Goal: Task Accomplishment & Management: Manage account settings

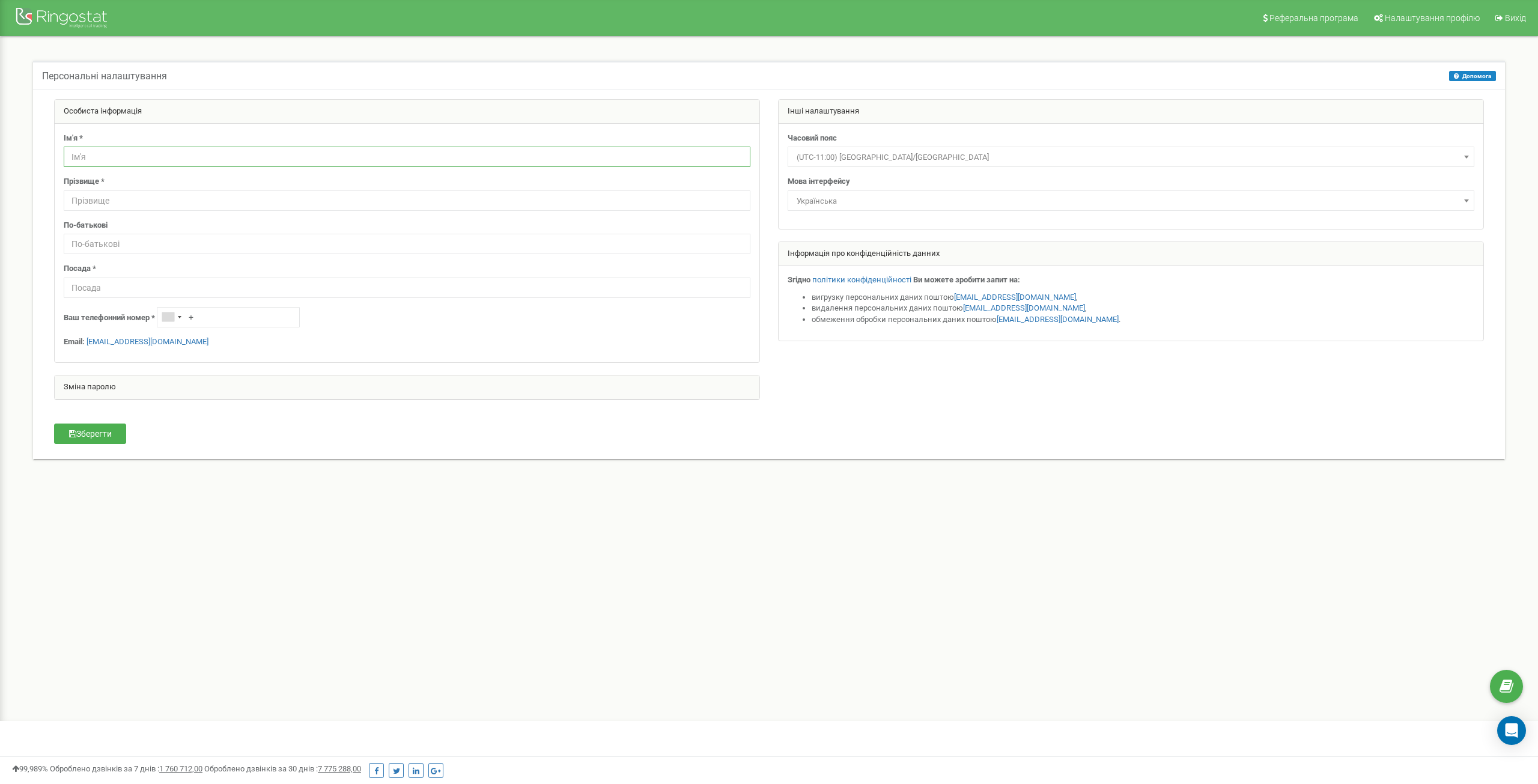
click at [87, 154] on input "text" at bounding box center [406, 156] width 686 height 20
type input "Олексій"
type input "напалько"
type input "Михайлович"
type input "Керівник Сервісу"
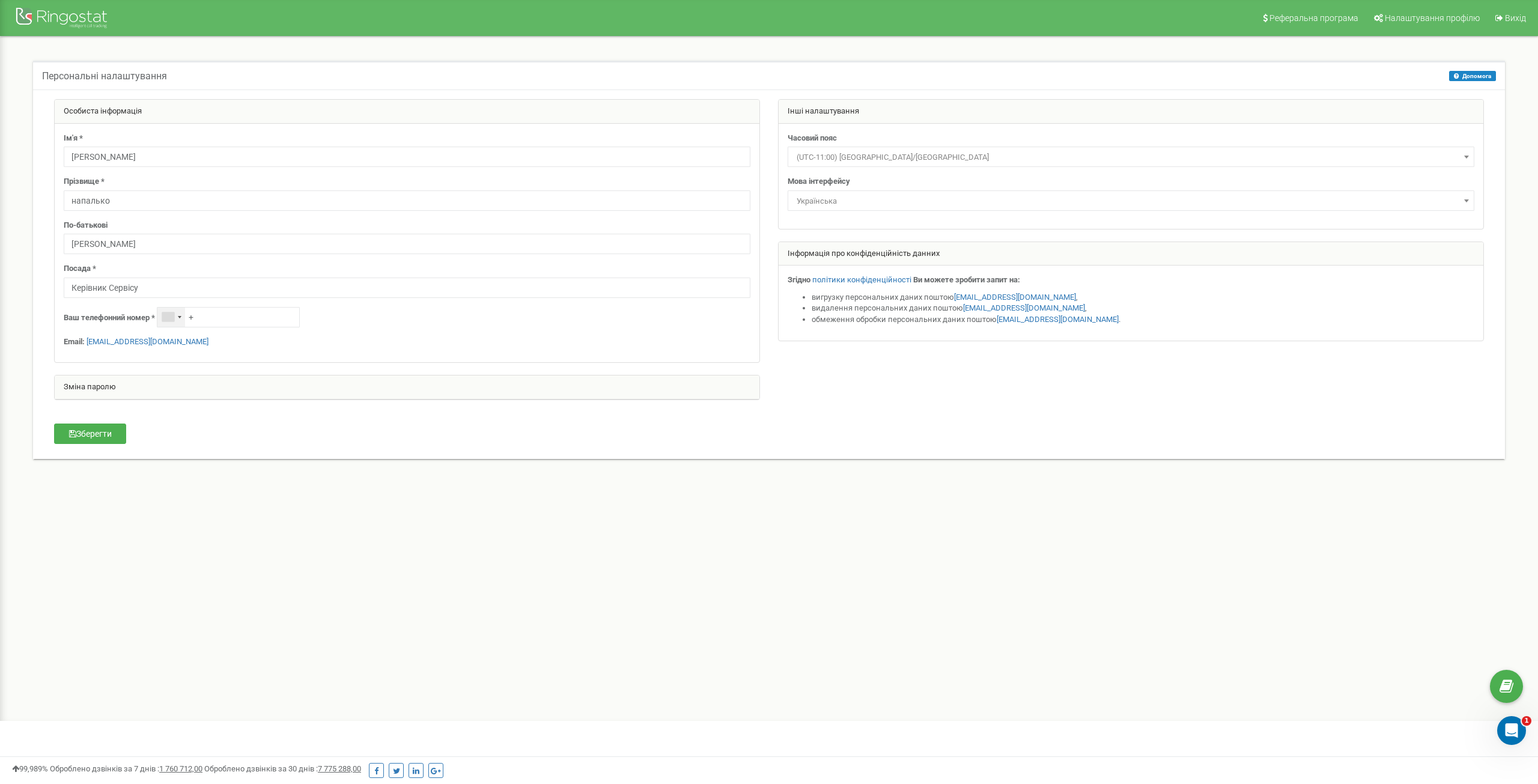
click at [178, 314] on div "Telephone country code" at bounding box center [171, 317] width 28 height 19
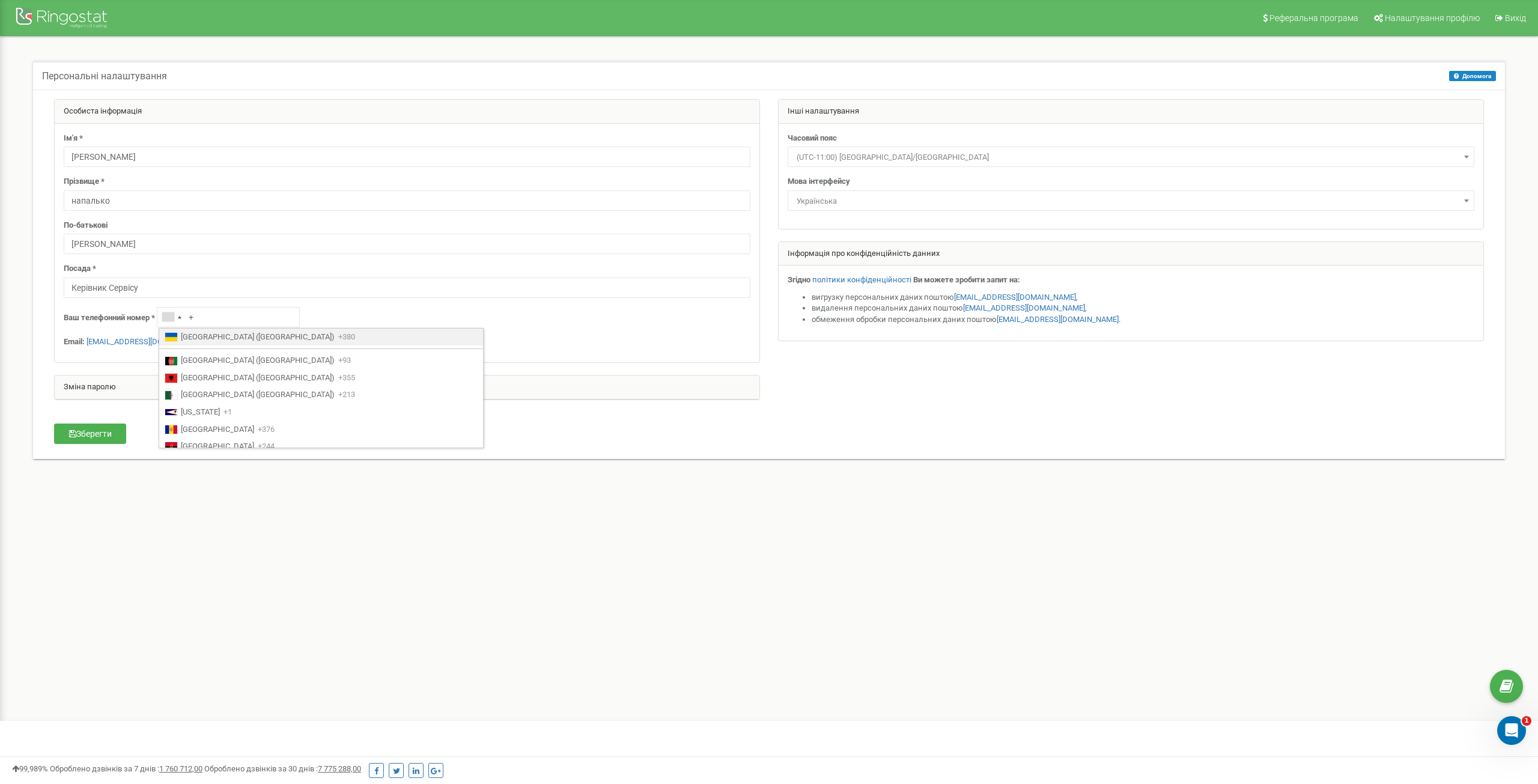
click at [191, 338] on span "Ukraine (Україна)" at bounding box center [257, 337] width 154 height 12
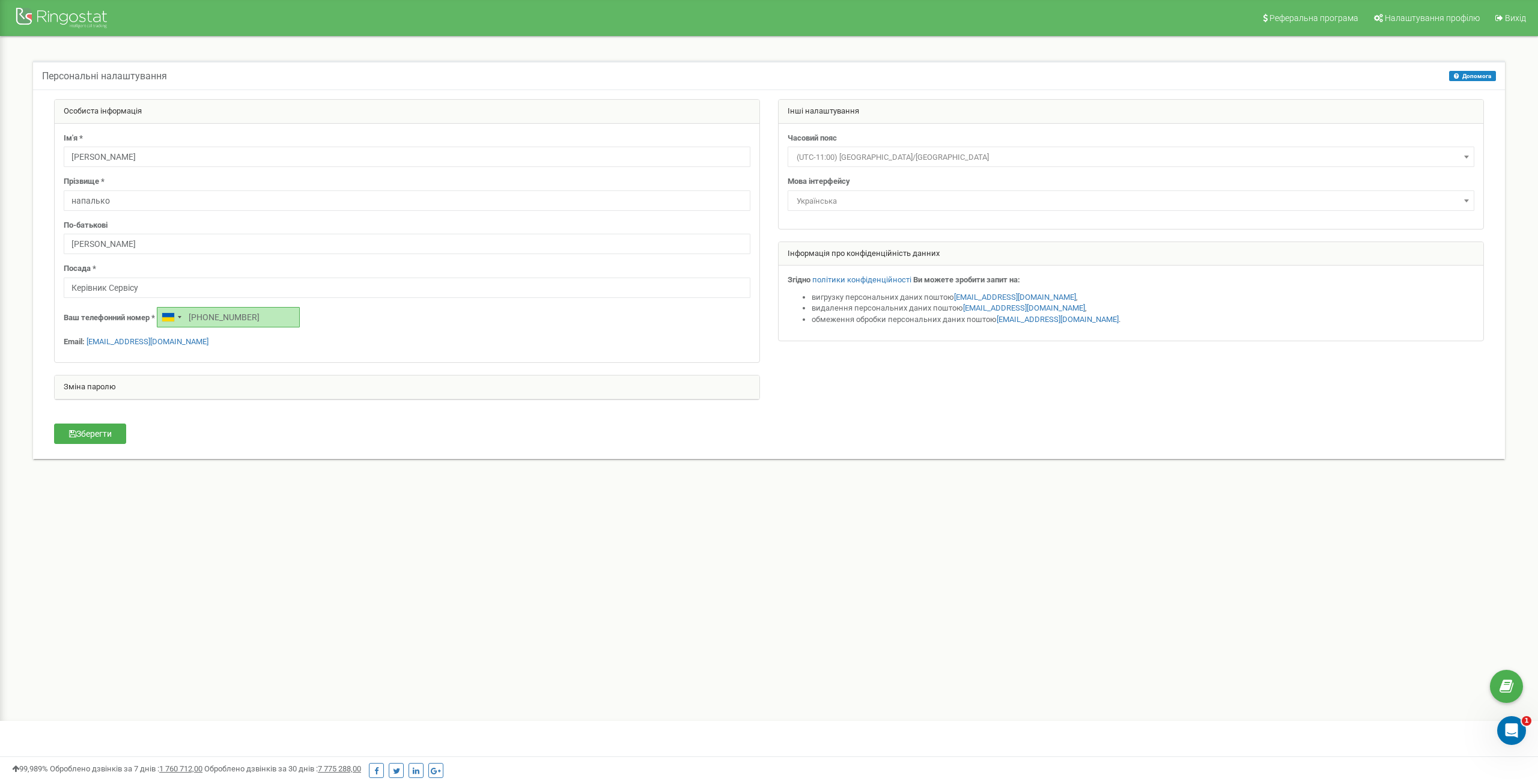
type input "[PHONE_NUMBER]"
click at [295, 440] on div "Особиста інформація Ім'я * Олексій Прізвище * напалько По-батькові Михайлович П…" at bounding box center [769, 273] width 1466 height 347
click at [95, 435] on button "Зберегти" at bounding box center [89, 433] width 72 height 20
drag, startPoint x: 317, startPoint y: 424, endPoint x: 310, endPoint y: 429, distance: 8.6
click at [316, 424] on div "Особиста інформація Ім'я * Олексій Прізвище * напалько По-батькові Михайлович П…" at bounding box center [769, 273] width 1466 height 347
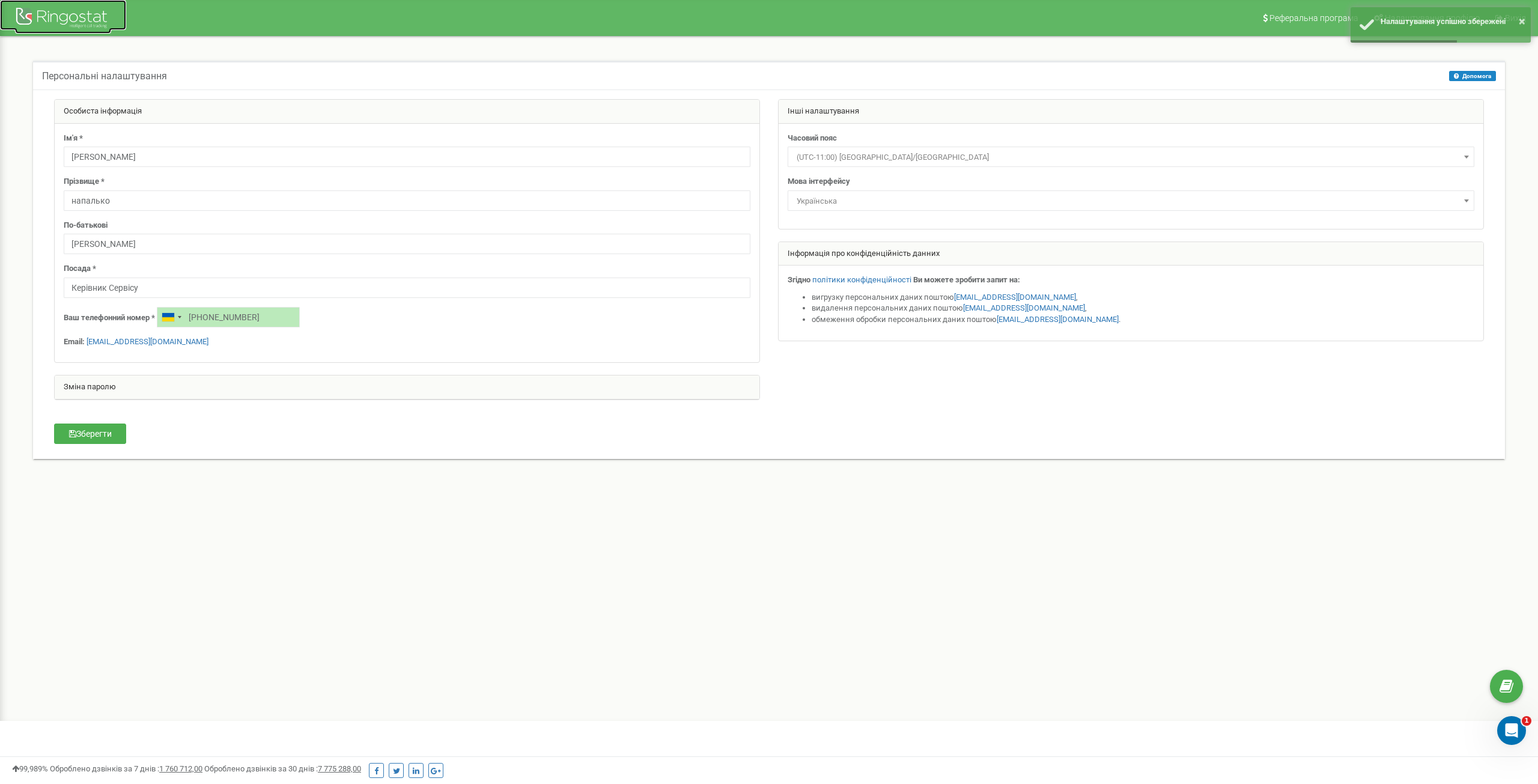
click at [99, 20] on div at bounding box center [63, 19] width 96 height 29
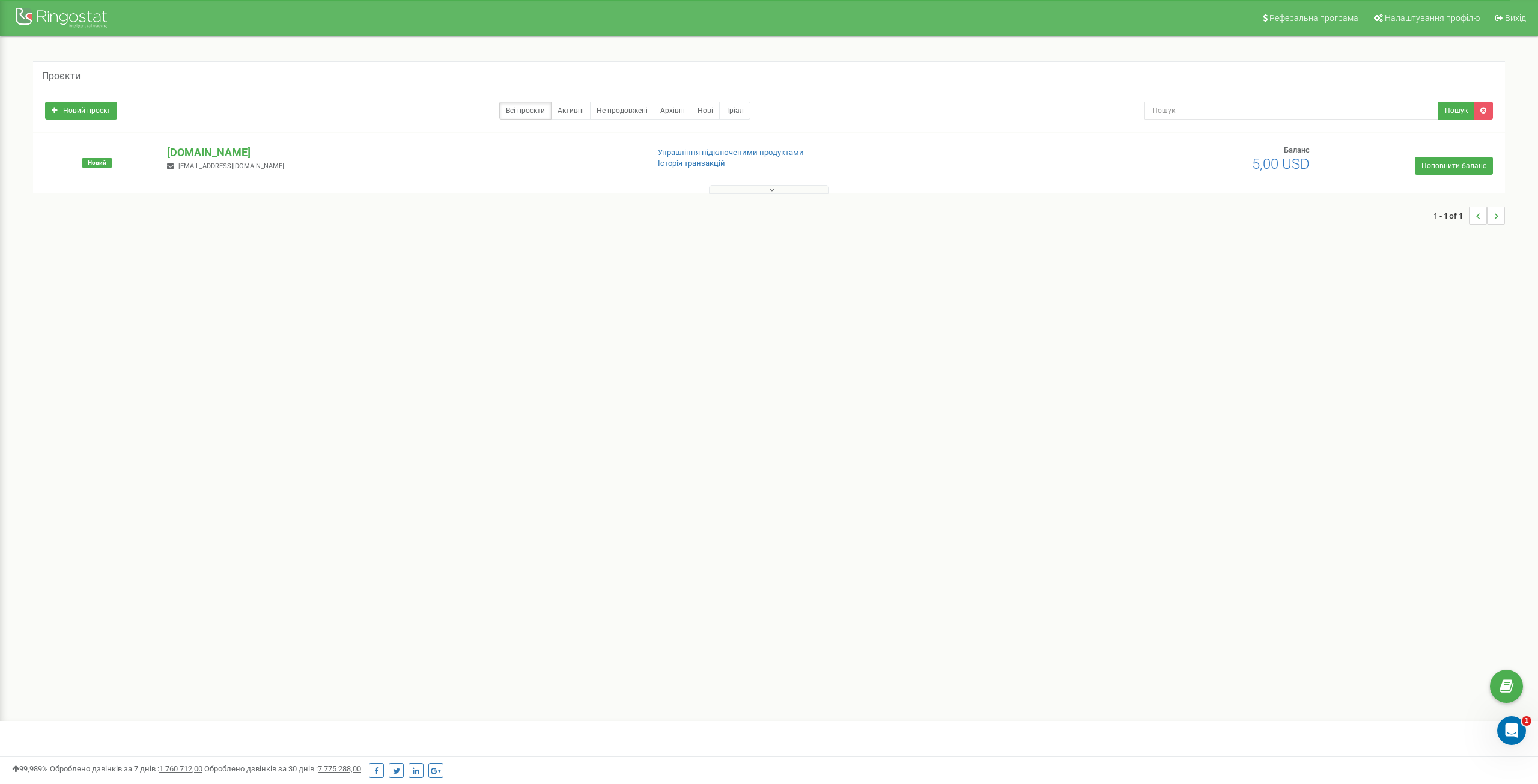
click at [589, 402] on div "Реферальна програма Налаштування профілю Вихід Проєкти Новий проєкт Всі проєкти…" at bounding box center [769, 360] width 1538 height 721
click at [77, 21] on div at bounding box center [63, 19] width 96 height 29
click at [577, 111] on link "Активні" at bounding box center [570, 110] width 39 height 18
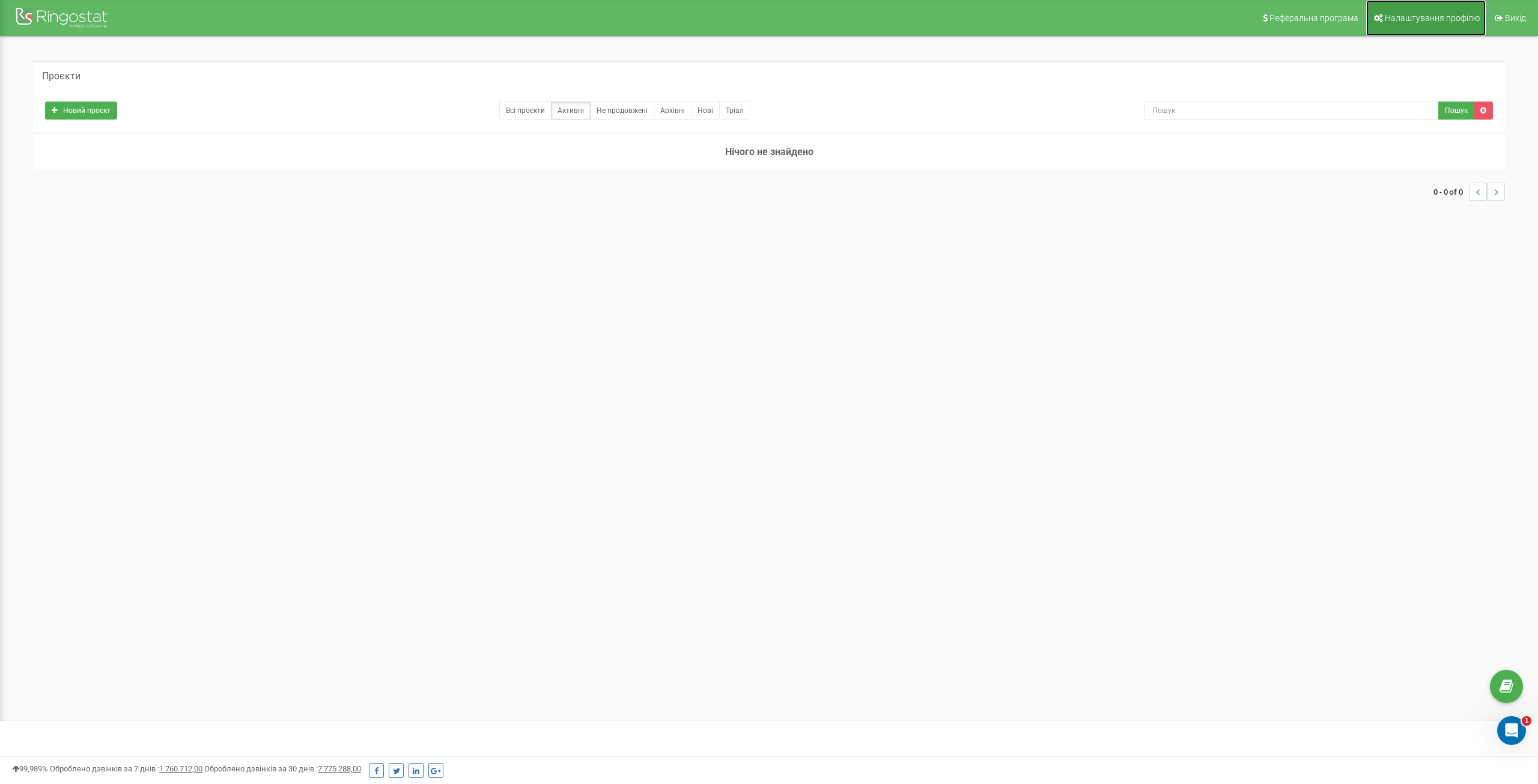
click at [1451, 13] on span "Налаштування профілю" at bounding box center [1431, 18] width 95 height 10
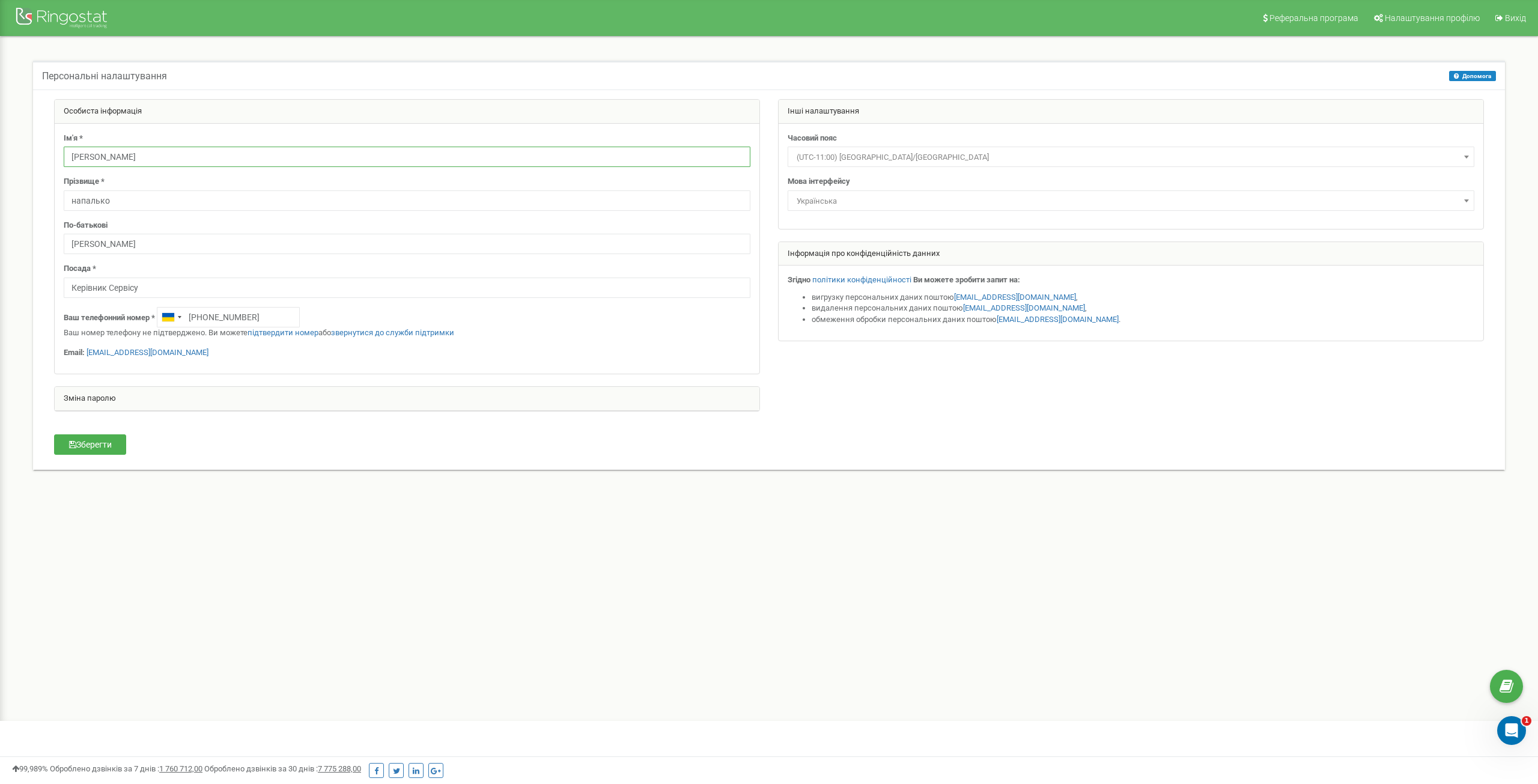
click at [149, 154] on input "Олексій" at bounding box center [406, 156] width 686 height 20
type input "О"
click at [116, 202] on input "напалько" at bounding box center [406, 200] width 686 height 20
type input "н"
click at [132, 245] on input "Михайлович" at bounding box center [406, 243] width 686 height 20
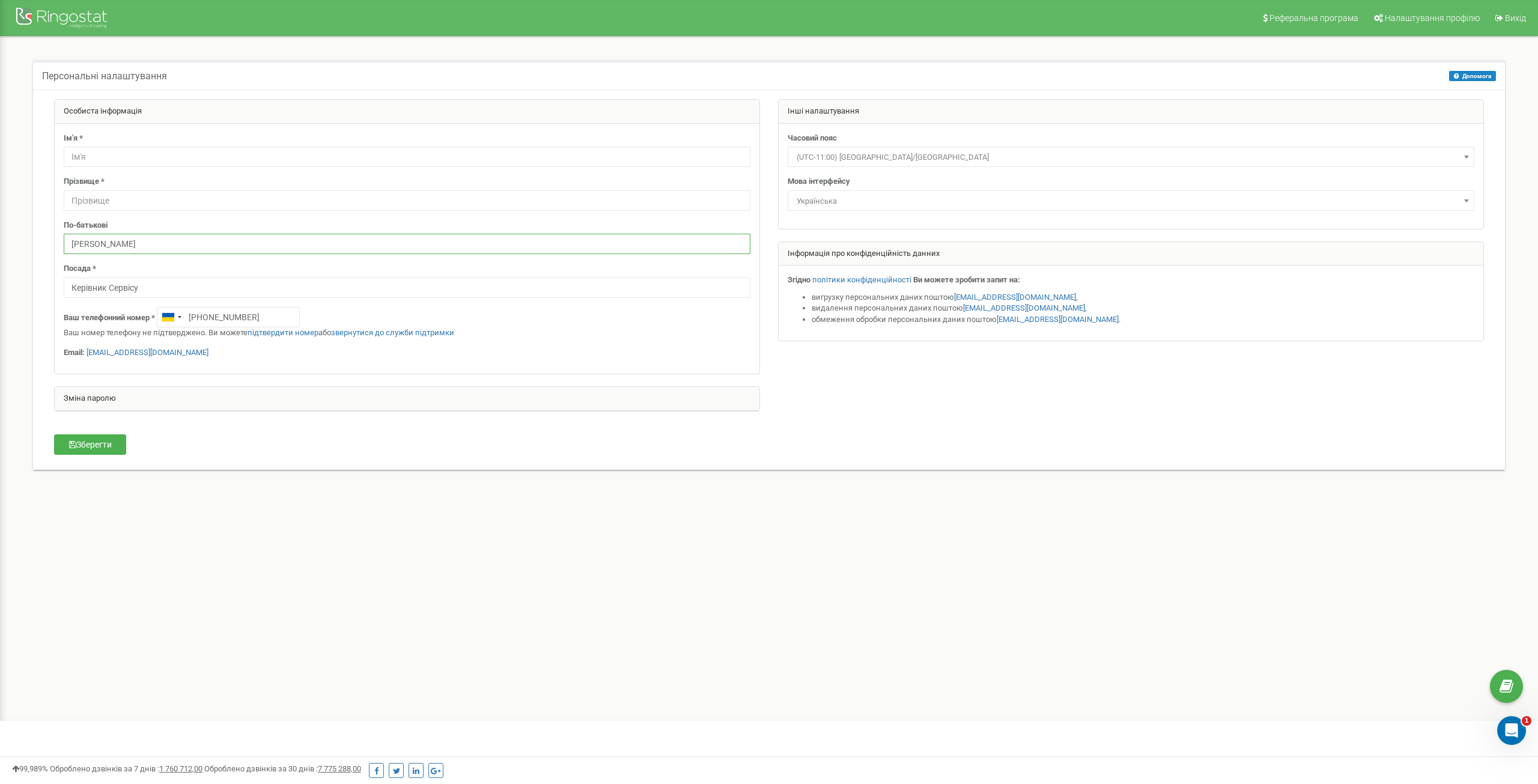
type input "М"
click at [148, 288] on input "Керівник Сервіс" at bounding box center [406, 287] width 686 height 20
type input "К"
click at [271, 314] on input "+380674606358" at bounding box center [228, 317] width 143 height 20
type input "+"
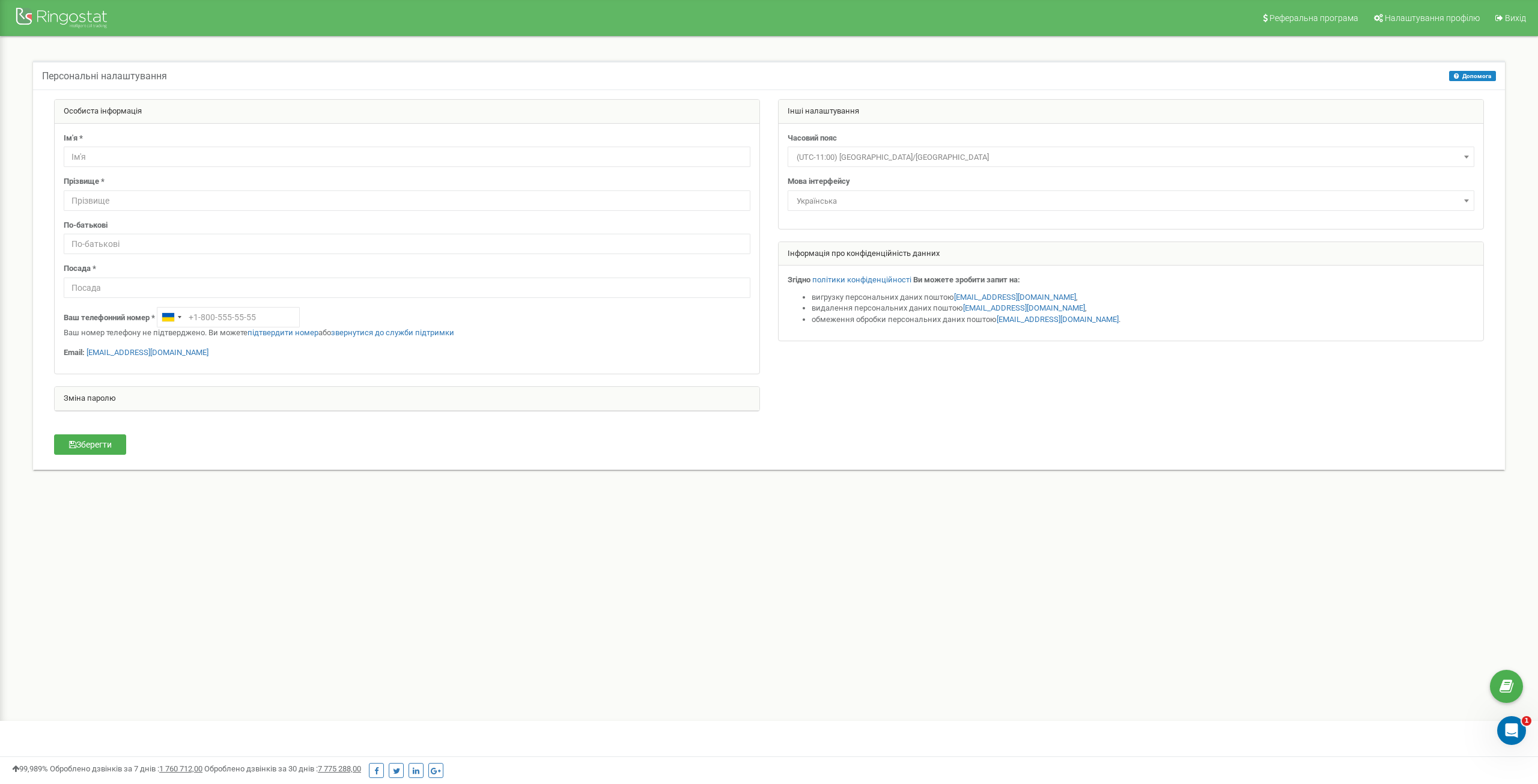
click at [350, 407] on div "Зміна паролю" at bounding box center [407, 398] width 705 height 24
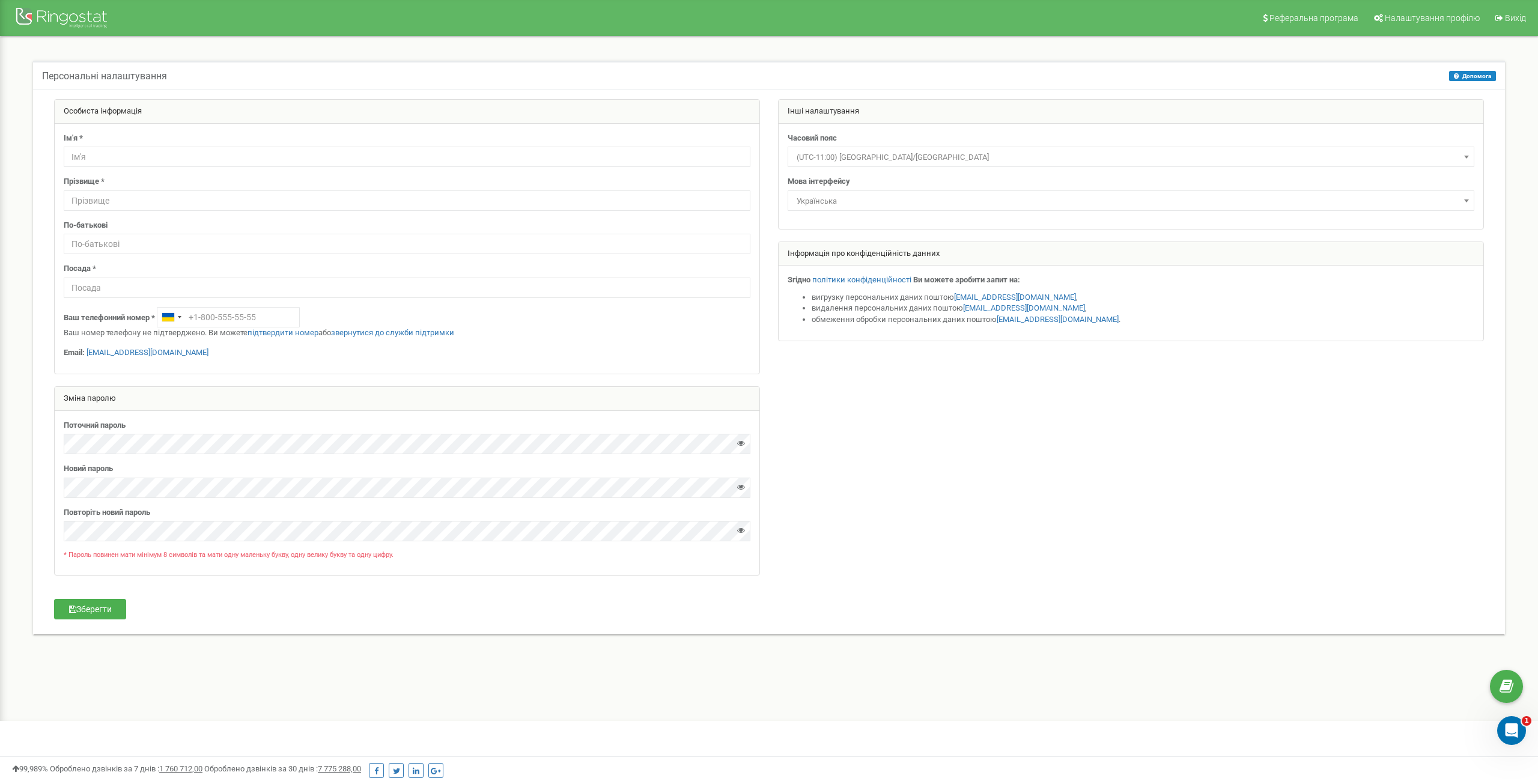
drag, startPoint x: 1122, startPoint y: 721, endPoint x: 1117, endPoint y: 725, distance: 6.4
click at [1121, 721] on html "Реферальна програма Налаштування профілю Вихід Персональні налаштування Допомог…" at bounding box center [769, 360] width 1538 height 721
click at [1086, 568] on div at bounding box center [769, 343] width 1448 height 488
